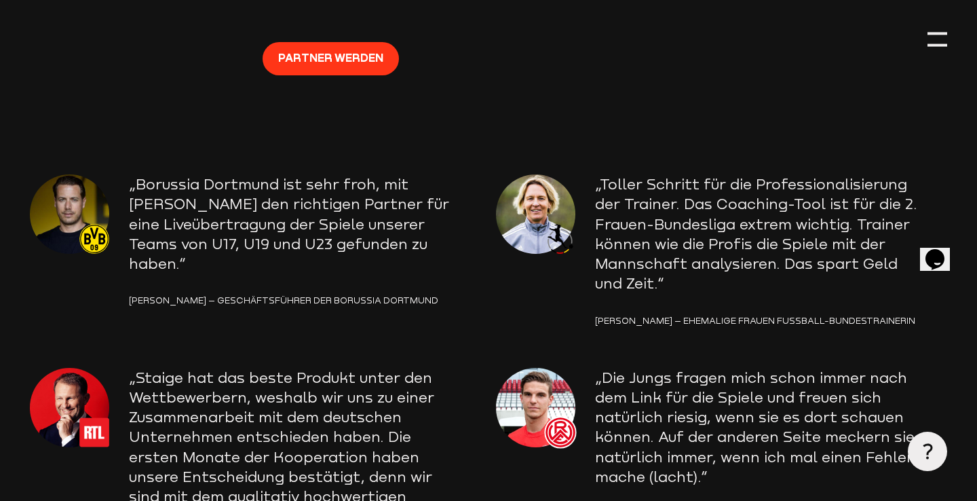
scroll to position [2058, 0]
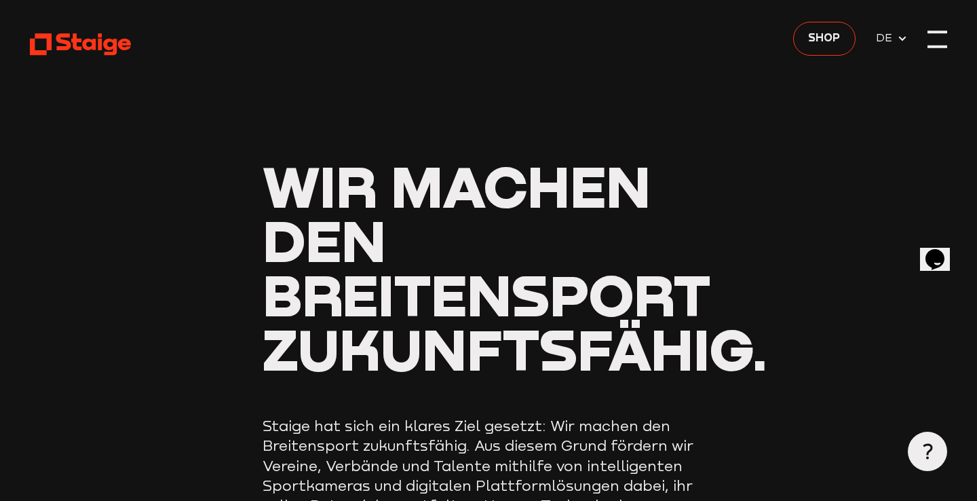
click at [942, 45] on div at bounding box center [938, 40] width 20 height 20
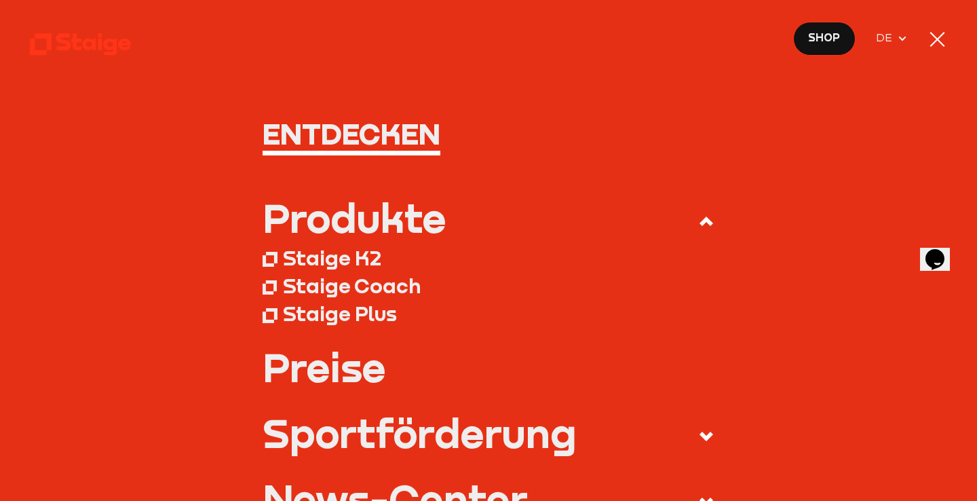
click at [938, 45] on div at bounding box center [938, 40] width 20 height 20
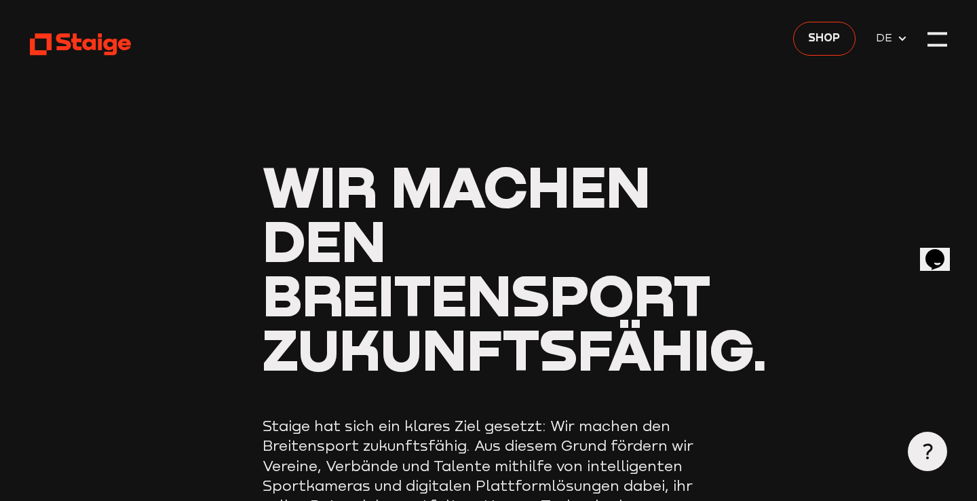
click at [98, 45] on use at bounding box center [80, 45] width 101 height 22
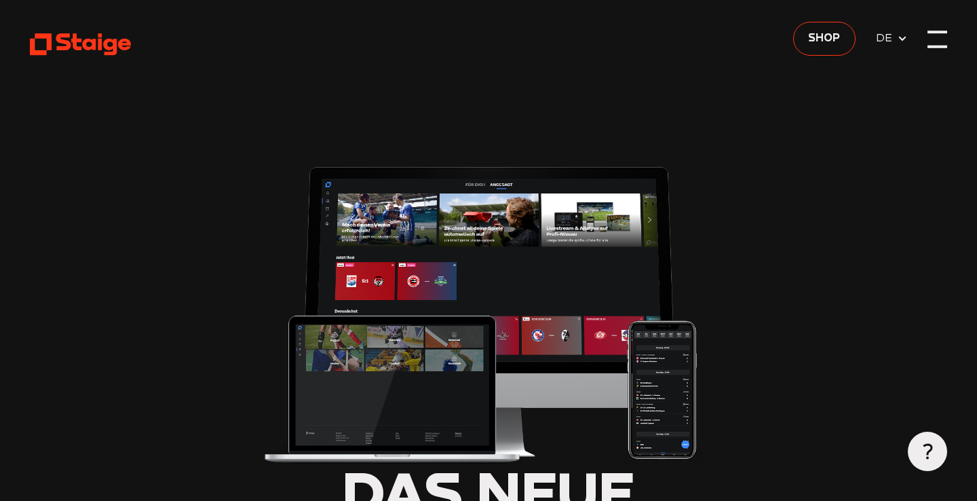
click at [936, 45] on div at bounding box center [938, 46] width 20 height 3
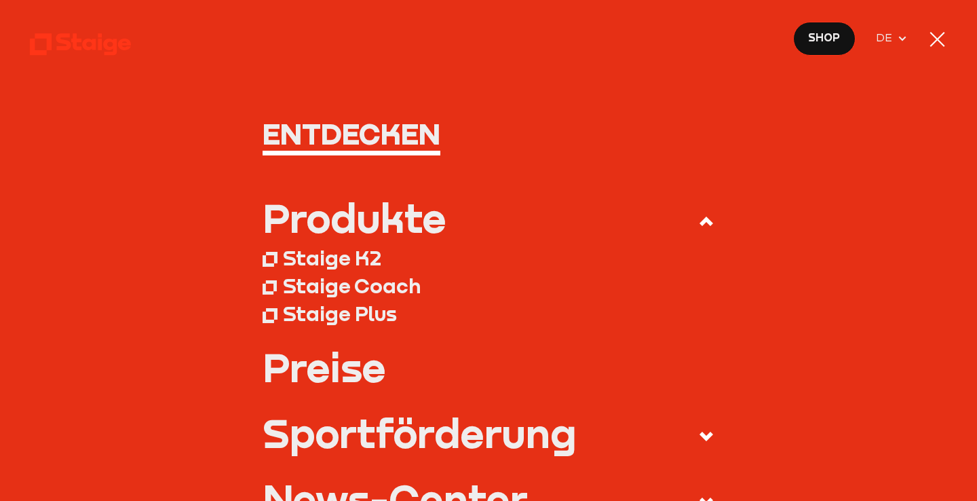
scroll to position [109, 0]
click at [941, 43] on div at bounding box center [937, 39] width 15 height 15
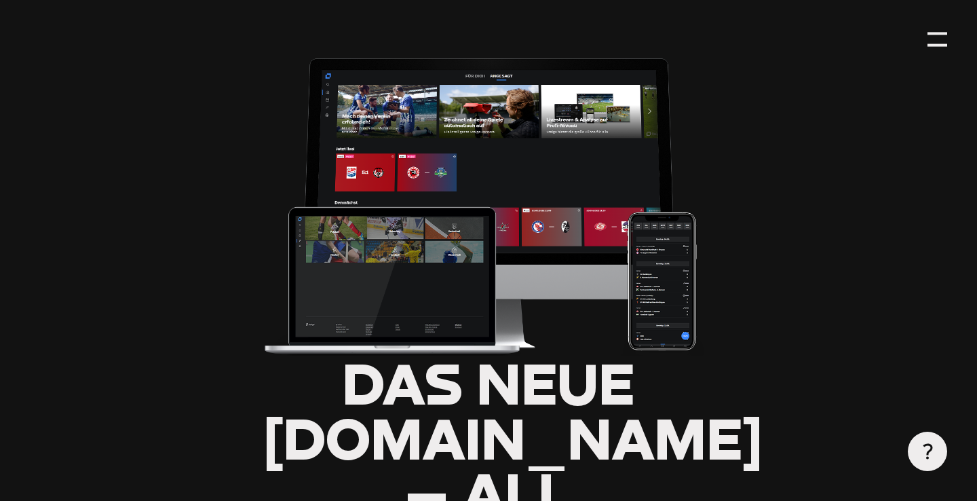
scroll to position [0, 0]
click at [928, 453] on use at bounding box center [927, 452] width 9 height 16
type input "0.8"
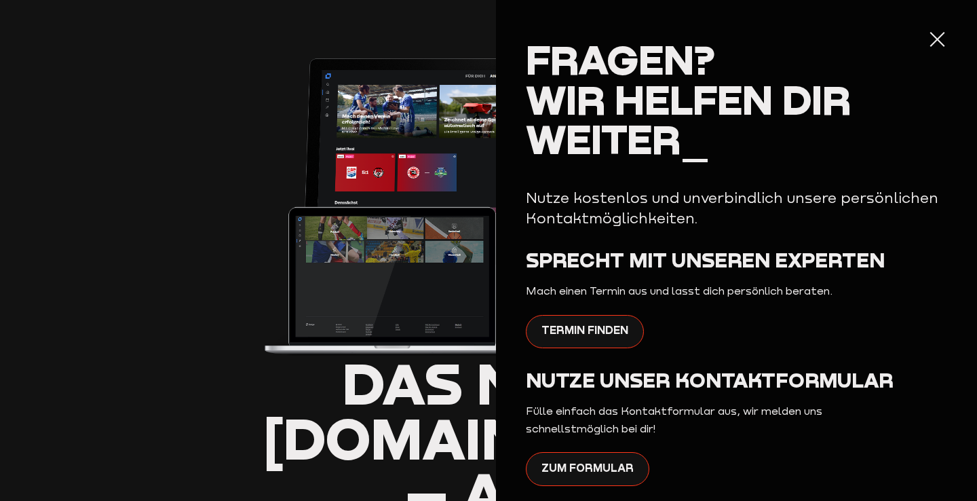
click at [936, 37] on div at bounding box center [938, 40] width 20 height 20
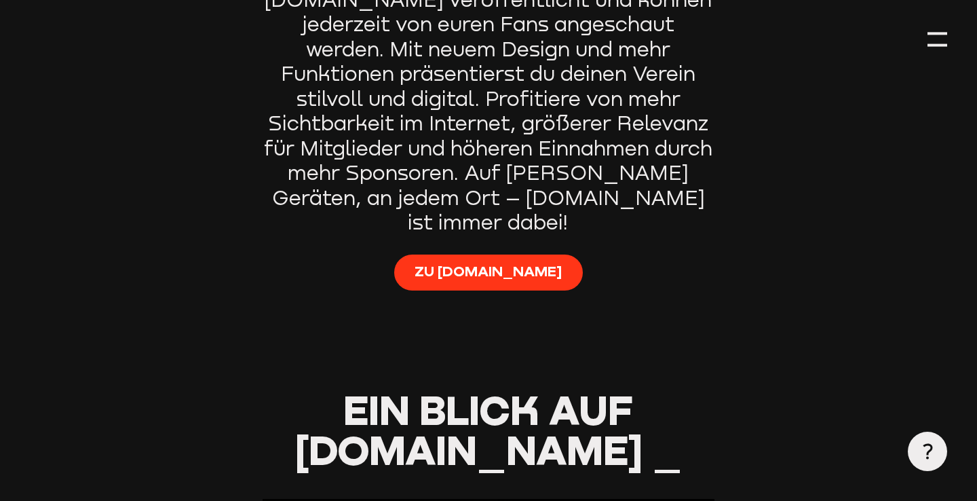
scroll to position [1059, 0]
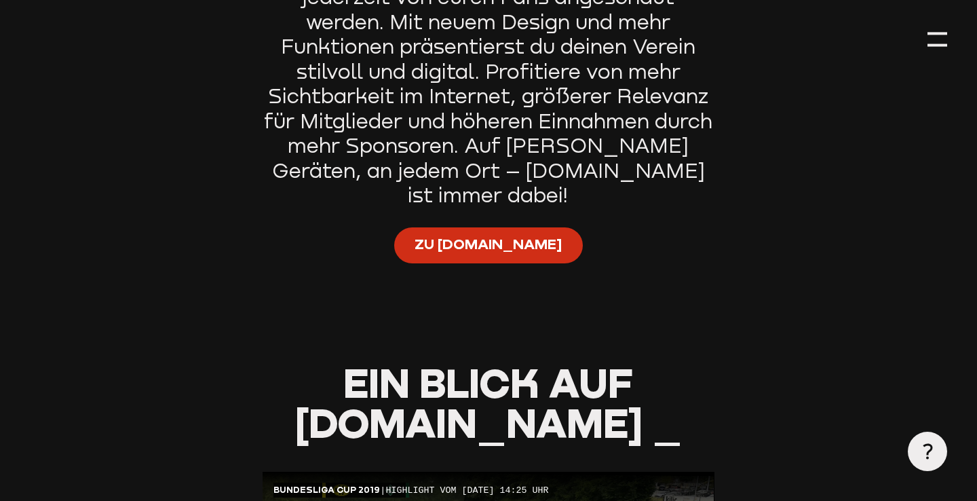
click at [462, 234] on span "Zu Staige.tv" at bounding box center [488, 244] width 147 height 20
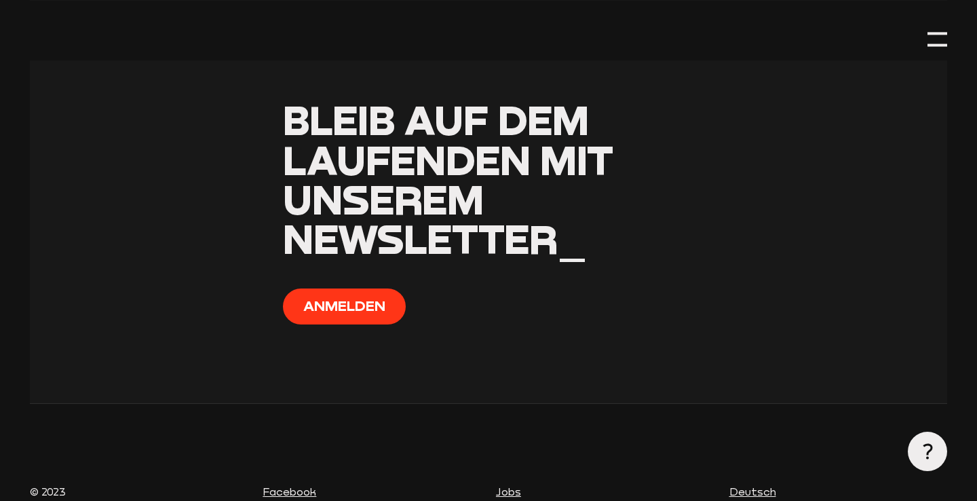
scroll to position [6420, 0]
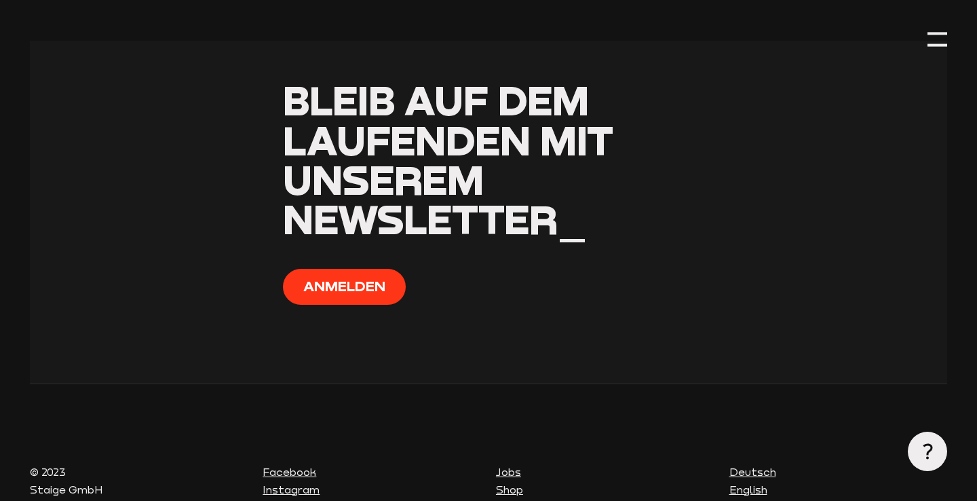
click at [518, 483] on link "Shop" at bounding box center [509, 489] width 27 height 12
